Goal: Book appointment/travel/reservation

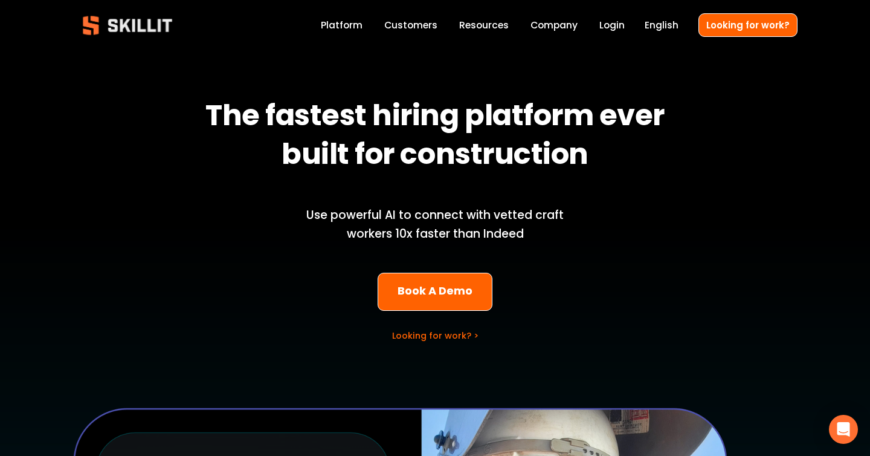
click at [438, 282] on link "Book A Demo" at bounding box center [435, 292] width 115 height 38
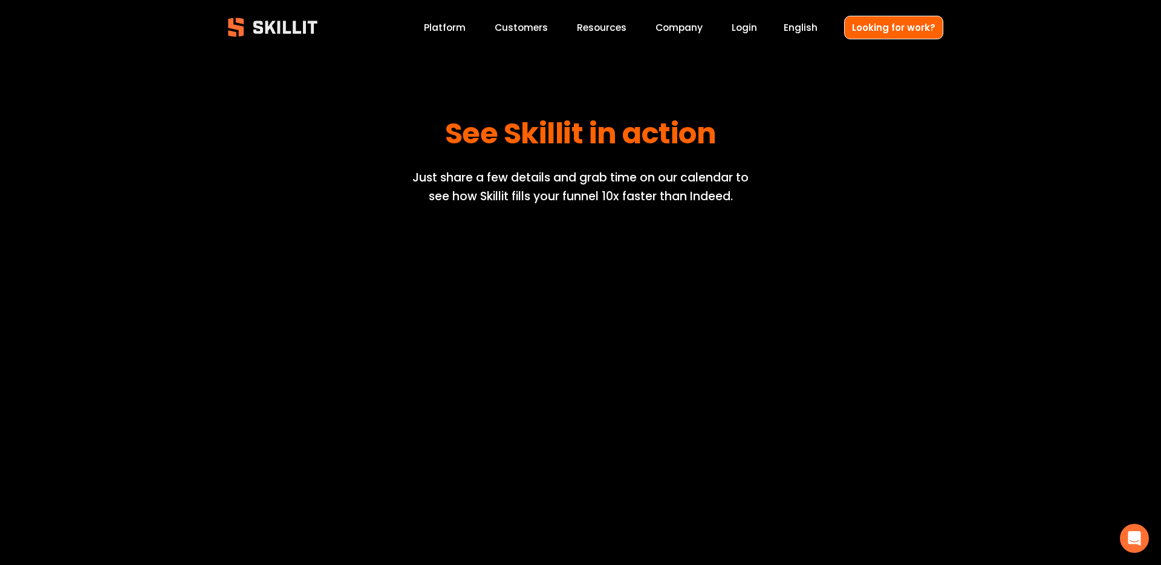
click at [245, 23] on img at bounding box center [273, 27] width 110 height 36
